Goal: Task Accomplishment & Management: Manage account settings

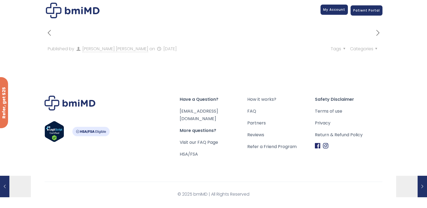
click at [341, 9] on span "My Account" at bounding box center [334, 9] width 22 height 5
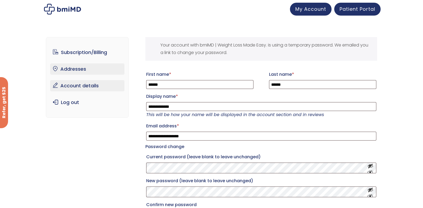
click at [77, 67] on link "Addresses" at bounding box center [87, 68] width 74 height 11
